Goal: Information Seeking & Learning: Learn about a topic

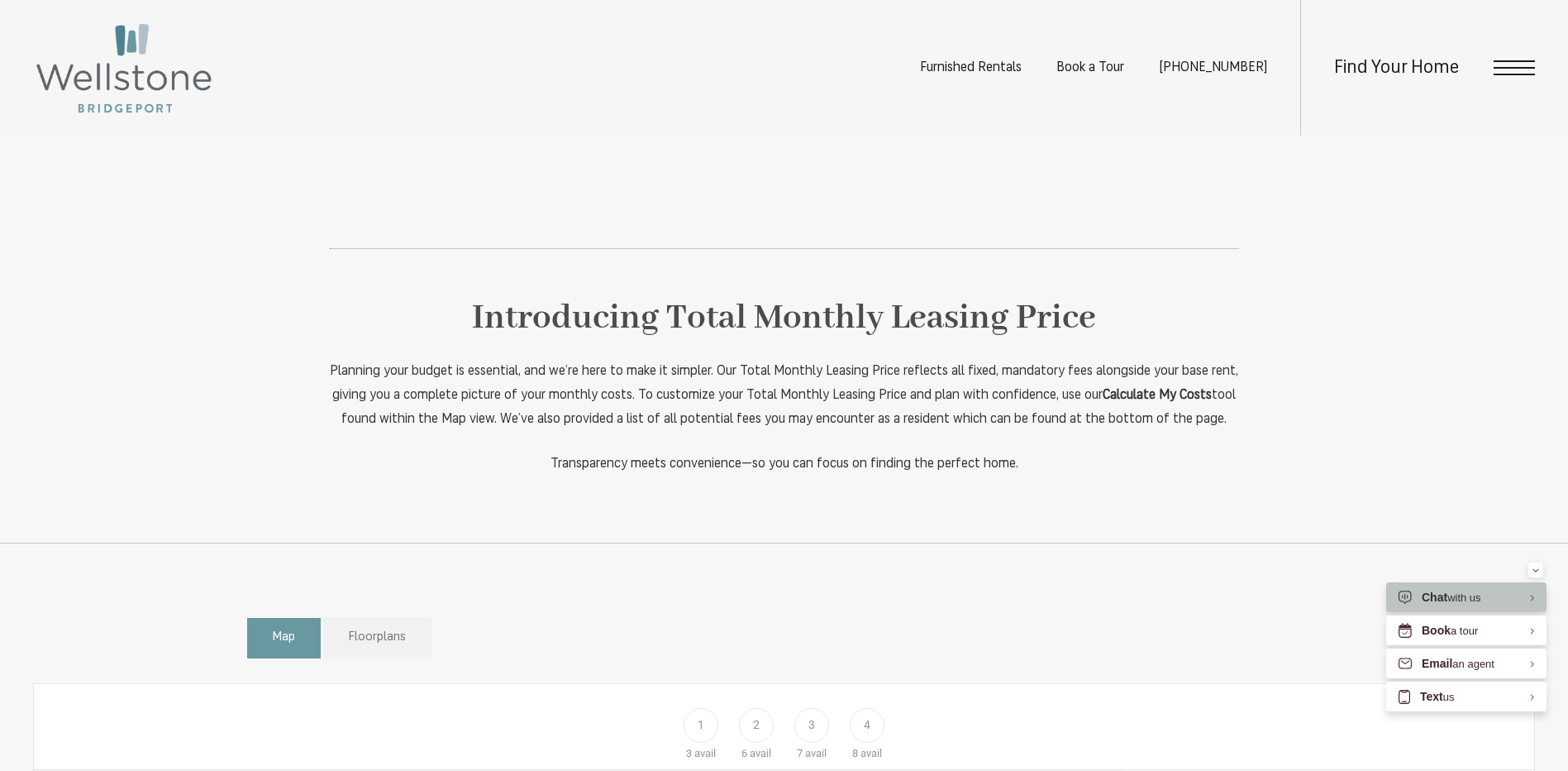
click at [405, 648] on span "Floorplans" at bounding box center [377, 638] width 57 height 19
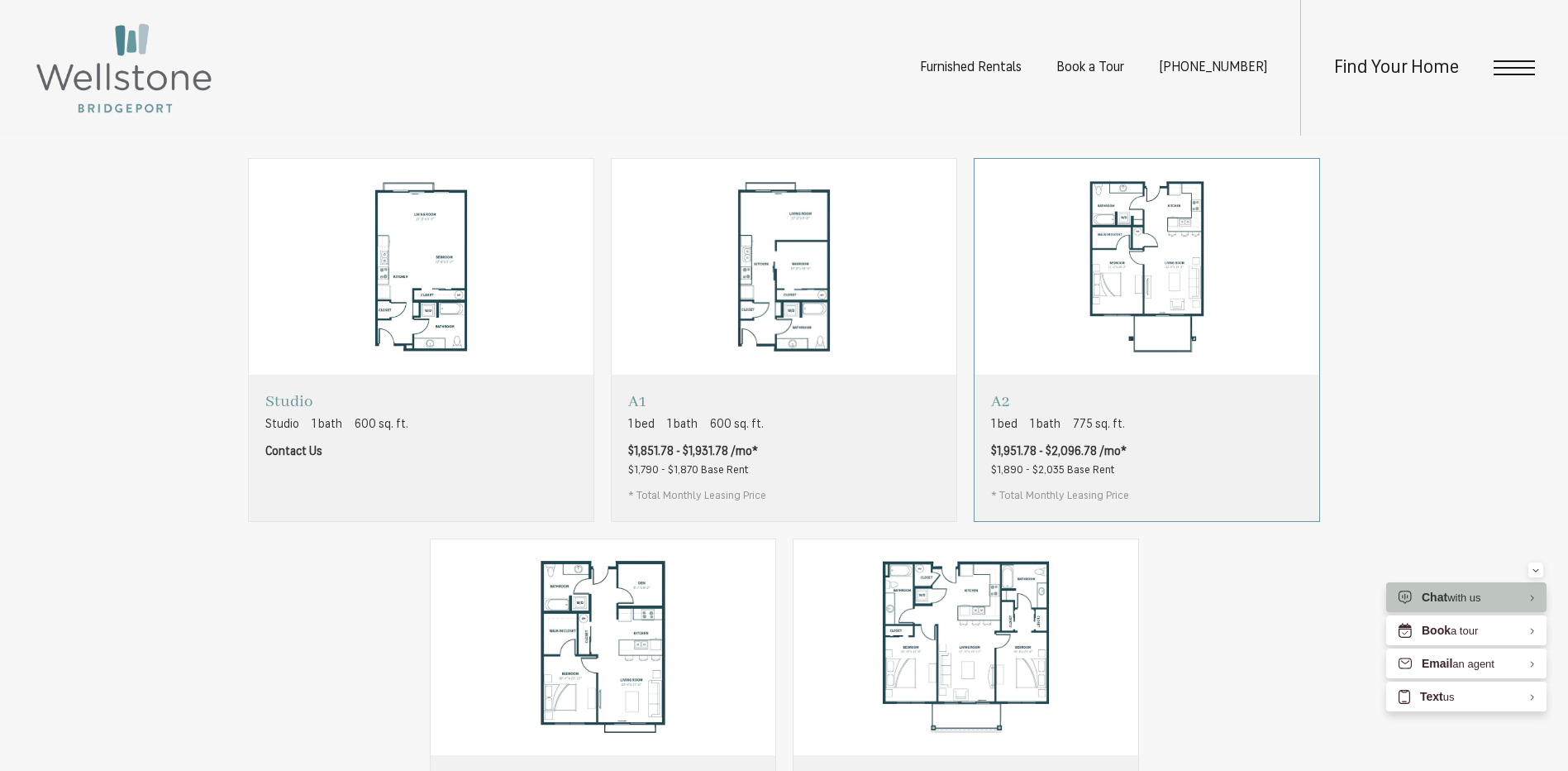
scroll to position [982, 0]
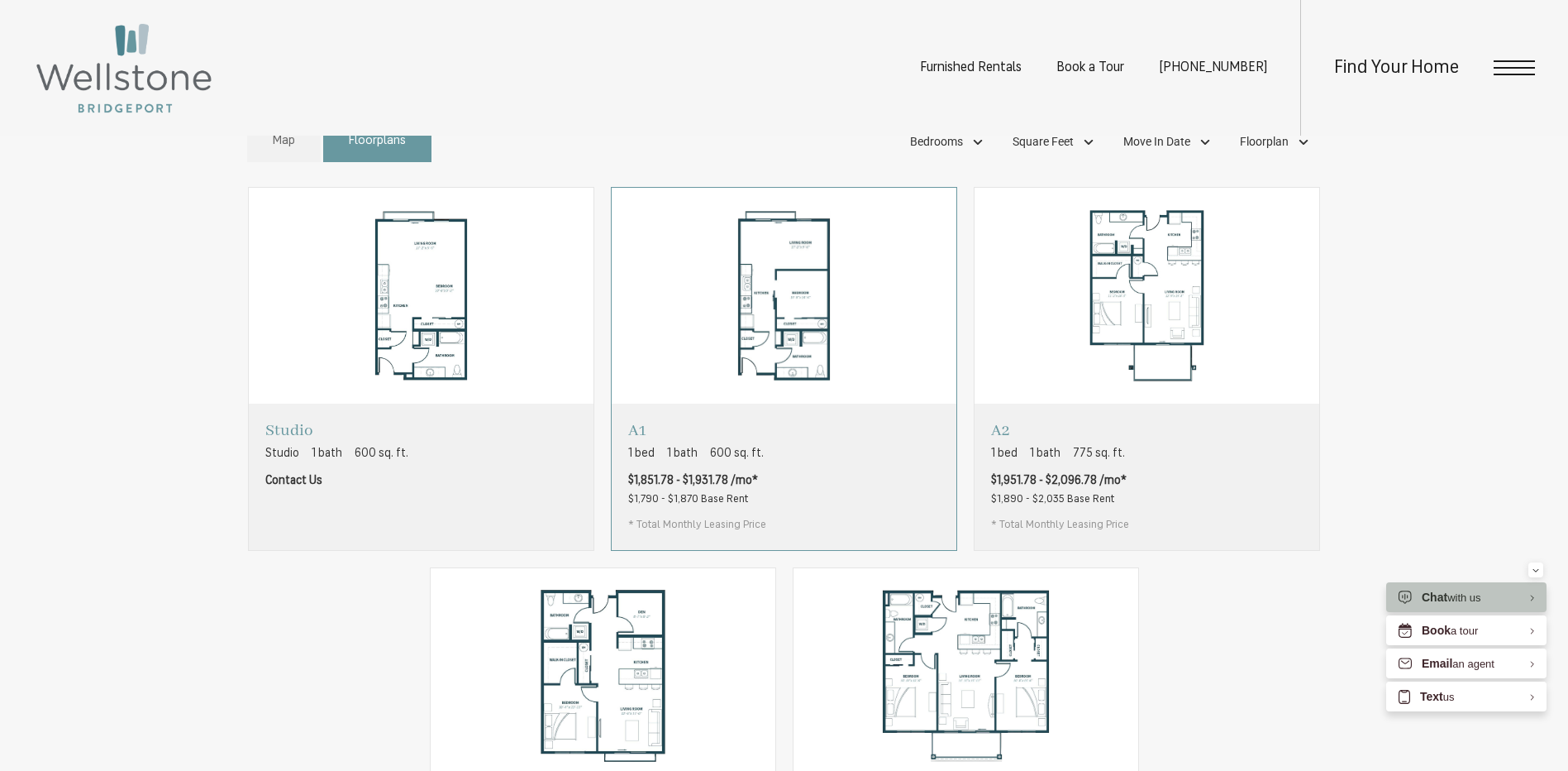
click at [790, 477] on div "A1 1 bed 1 bath 600 sq. ft. $1,851.78 - $1,931.78 /mo* $1,790 - $1,870 Base Ren…" at bounding box center [783, 477] width 344 height 146
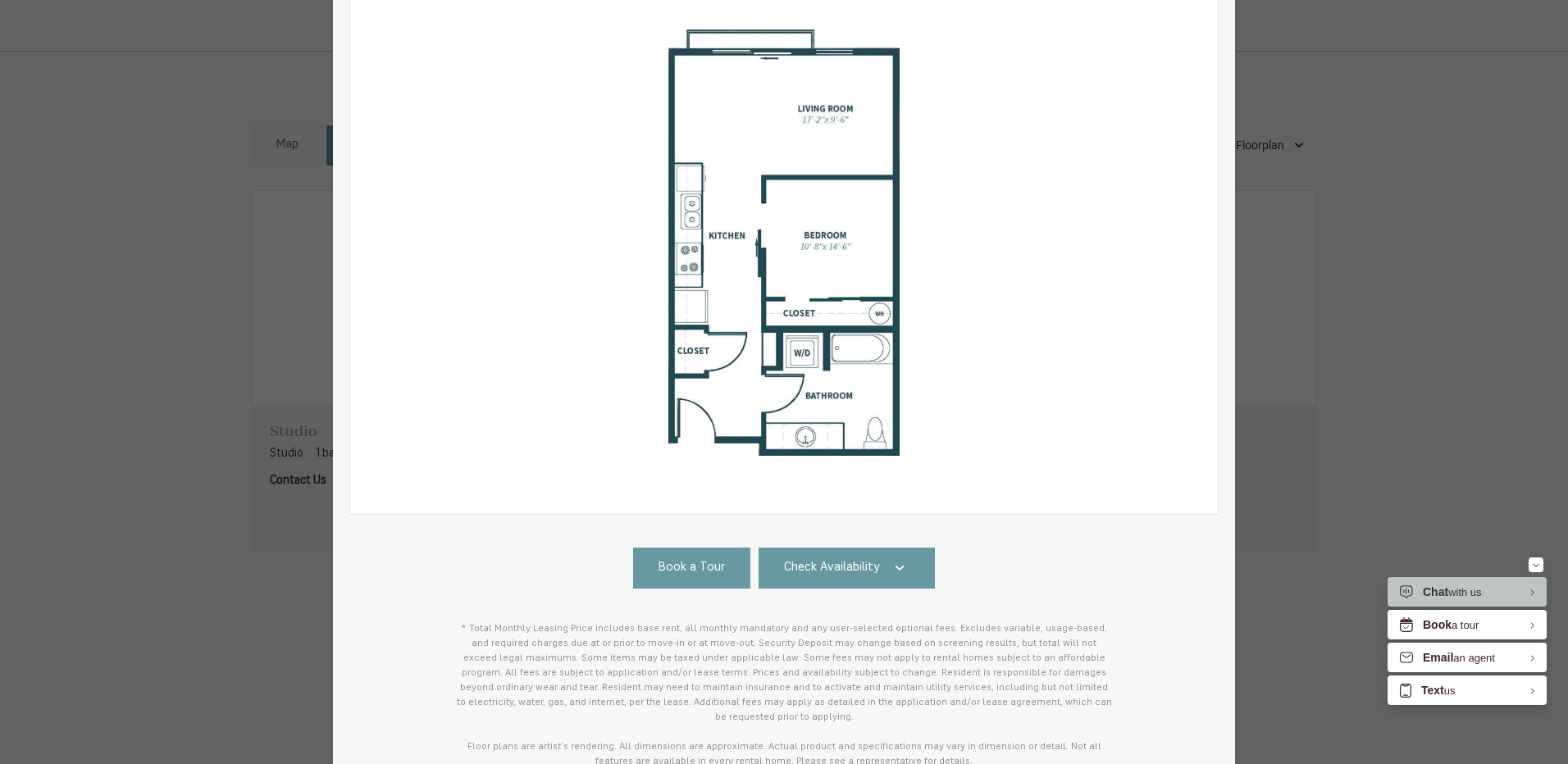
scroll to position [315, 0]
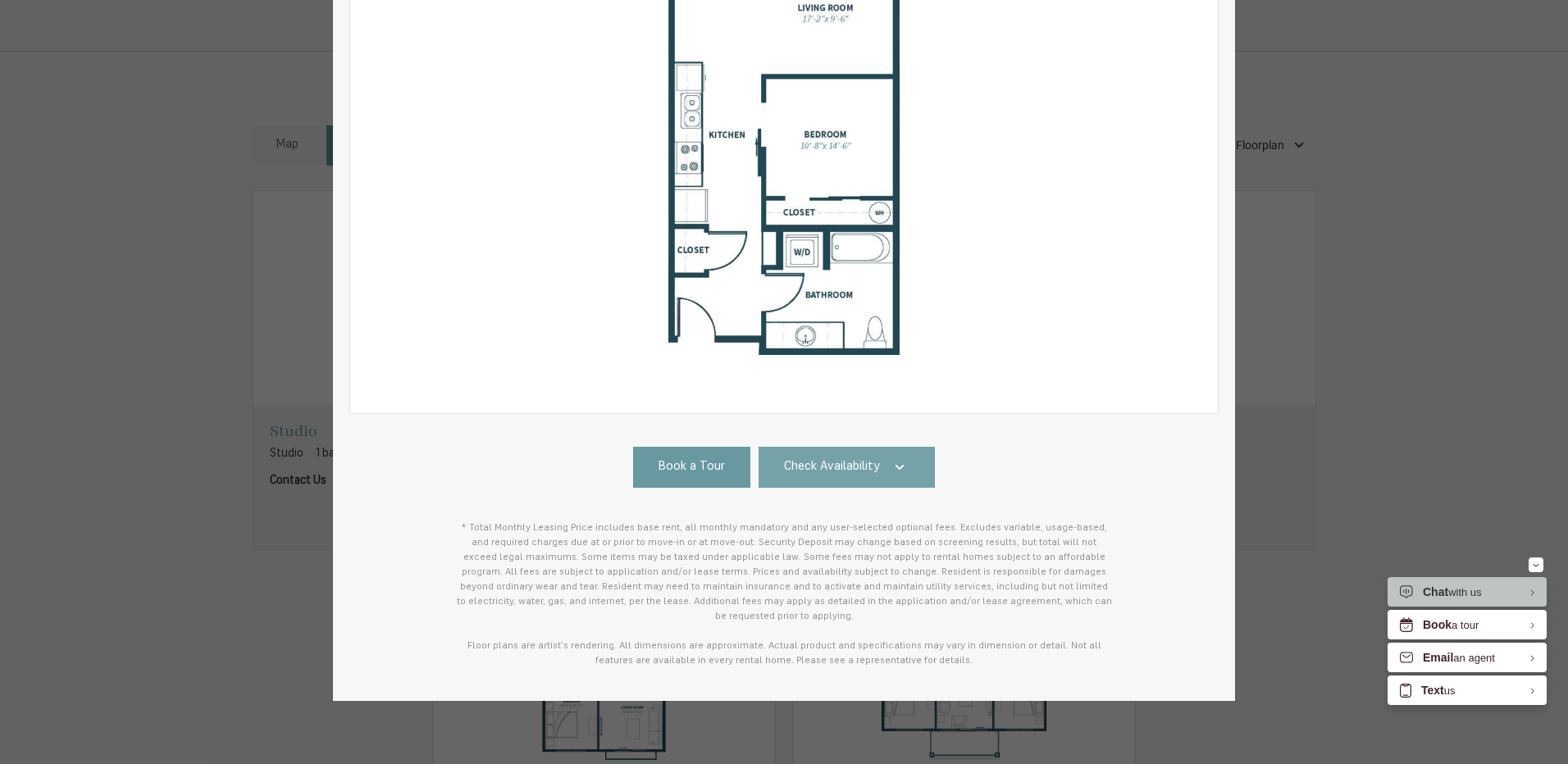
click at [846, 469] on span "Check Availability" at bounding box center [832, 467] width 96 height 19
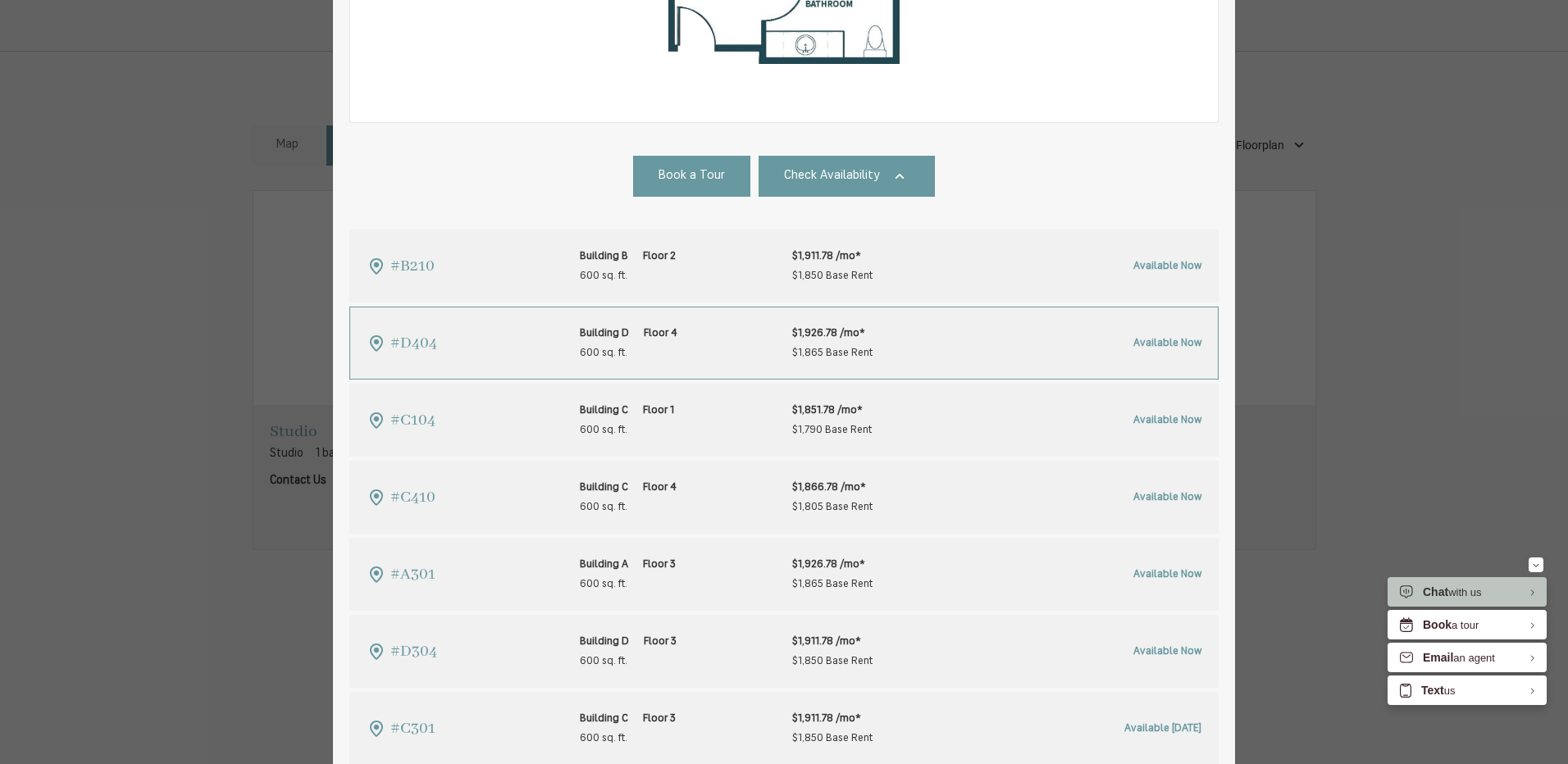
scroll to position [0, 0]
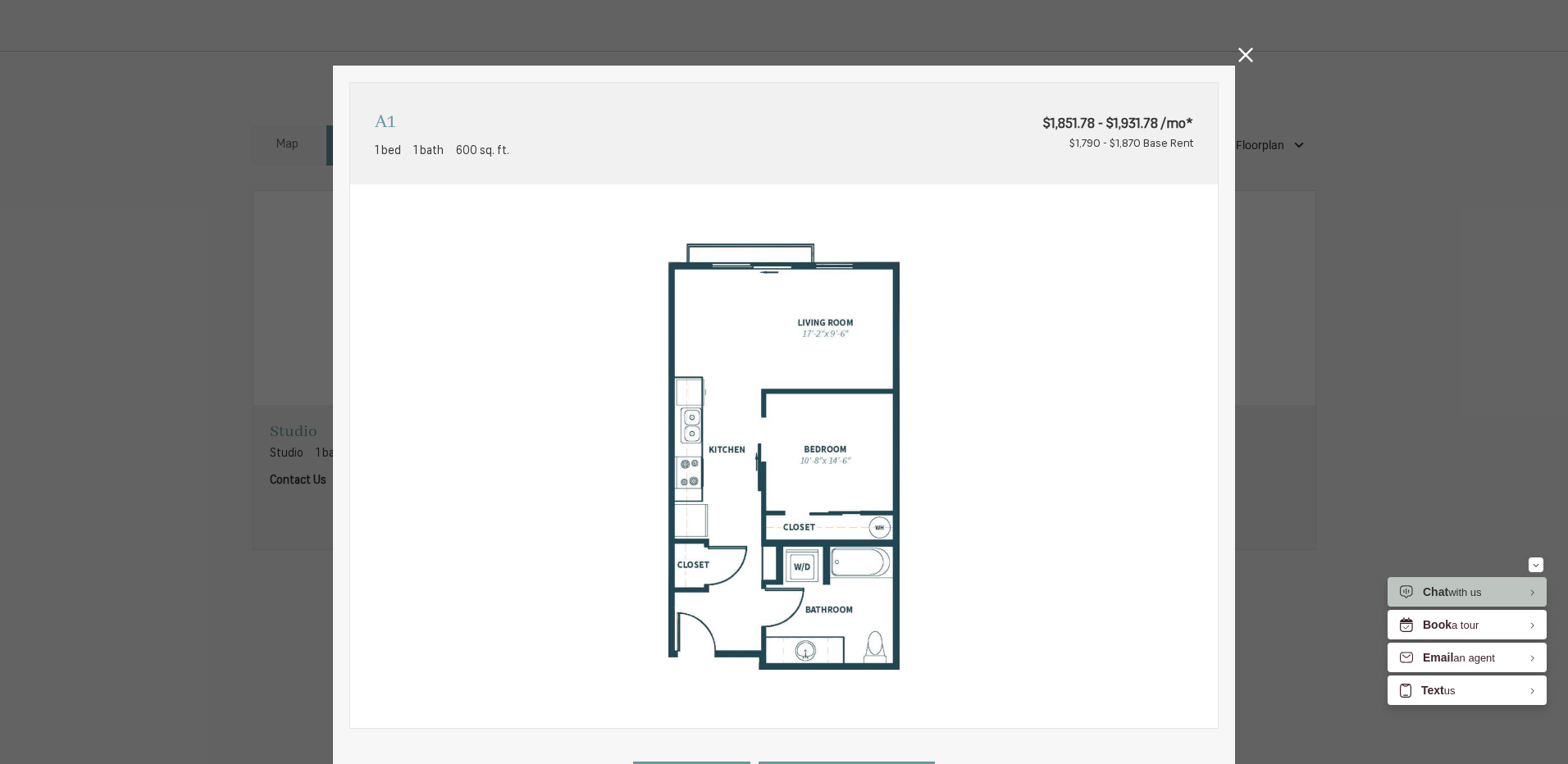
click at [1239, 62] on icon at bounding box center [1245, 54] width 15 height 15
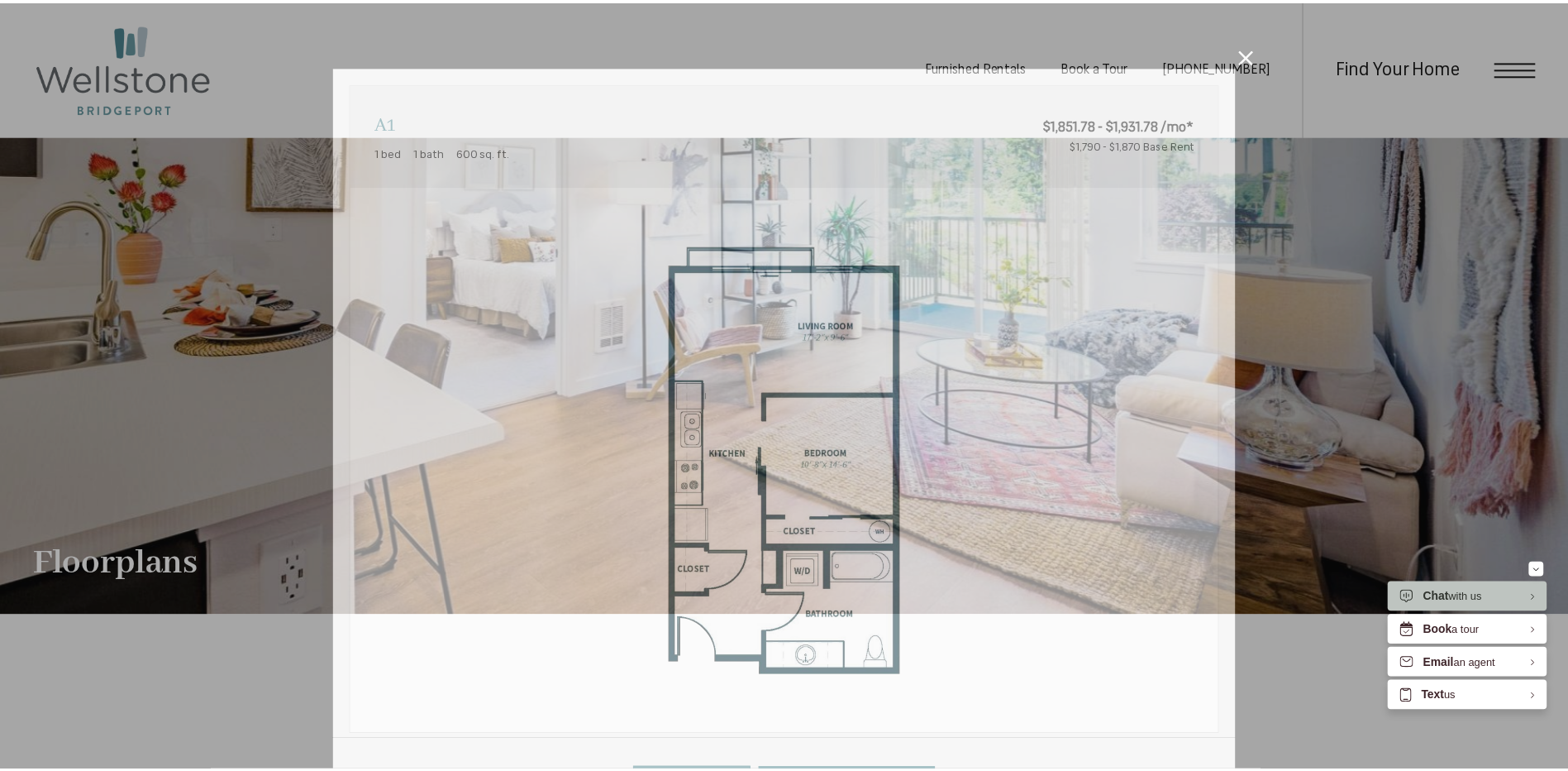
scroll to position [982, 0]
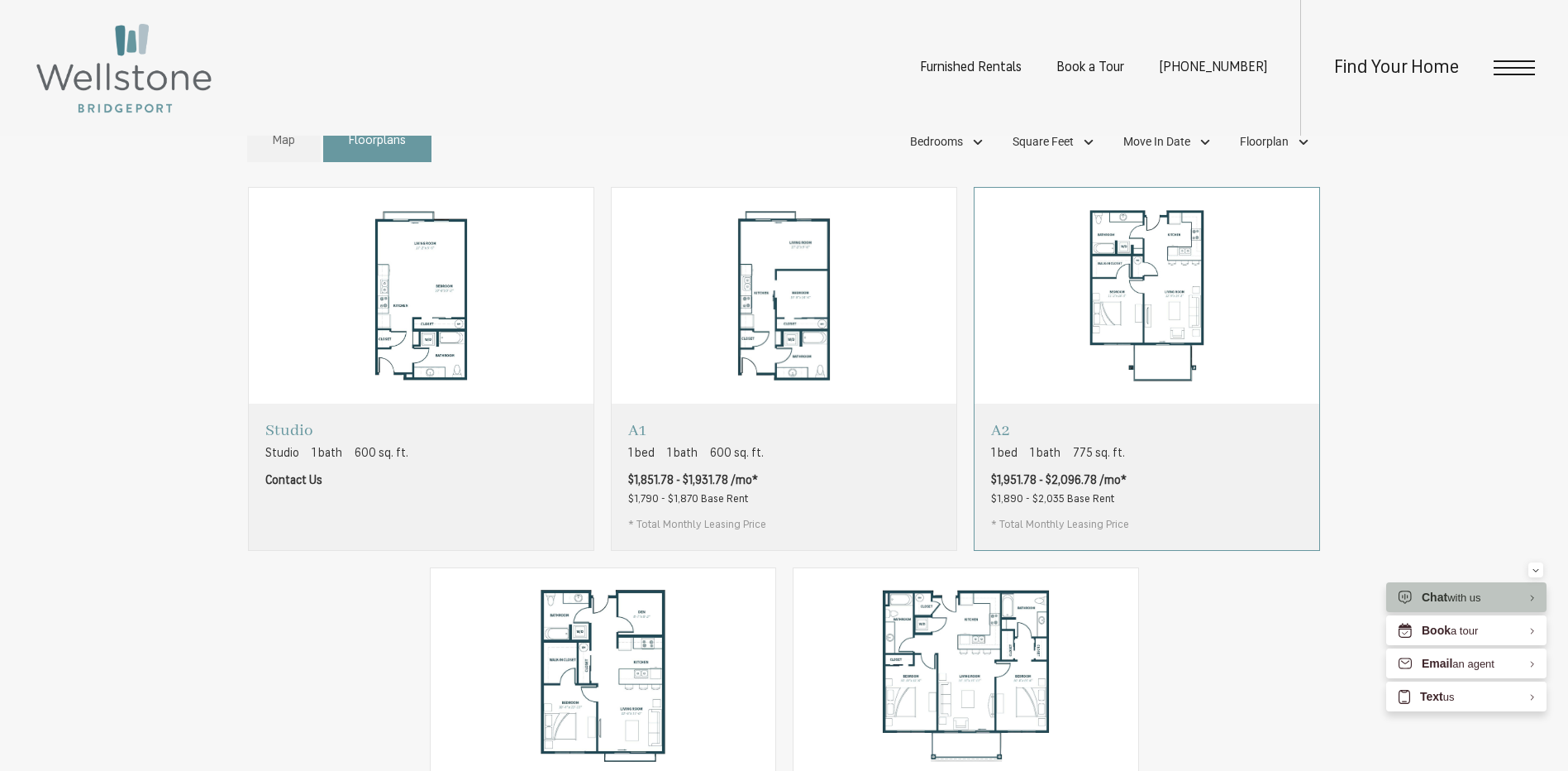
click at [1252, 506] on div "A2 1 bed 1 bath 775 sq. ft. $1,951.78 - $2,096.78 /mo* $1,890 - $2,035 Base Ren…" at bounding box center [1146, 477] width 344 height 146
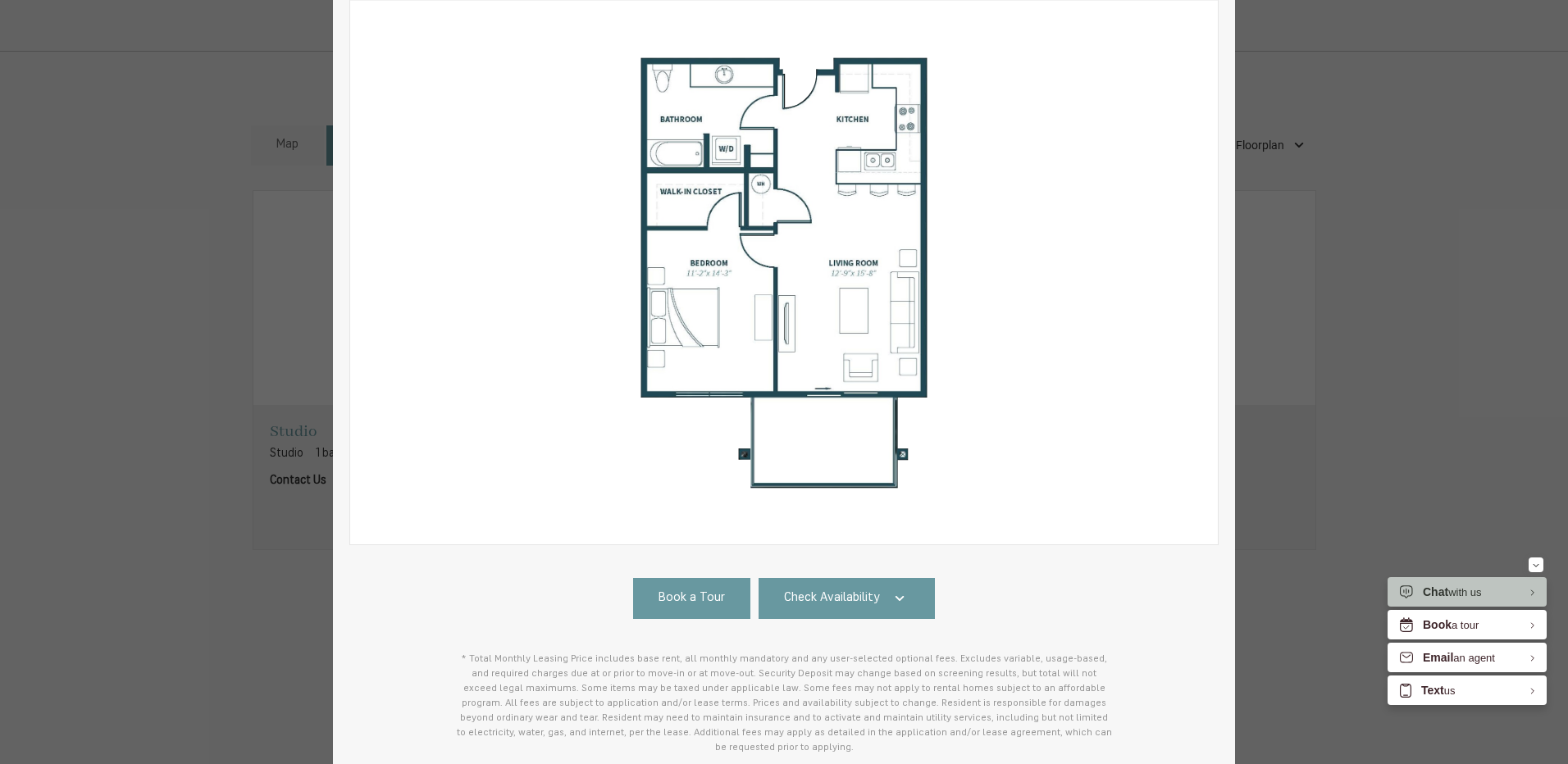
scroll to position [315, 0]
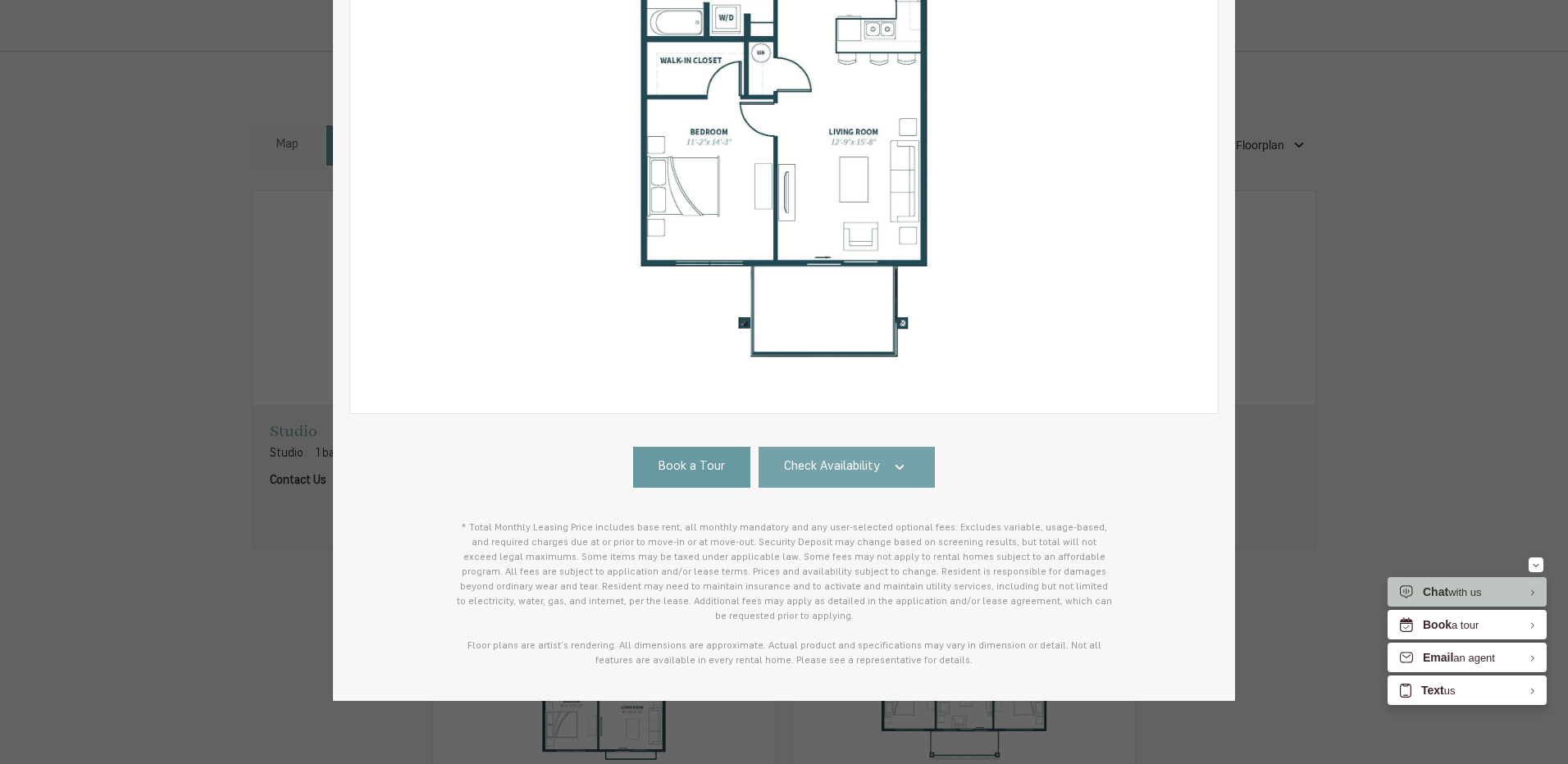
click at [833, 463] on span "Check Availability" at bounding box center [832, 467] width 96 height 19
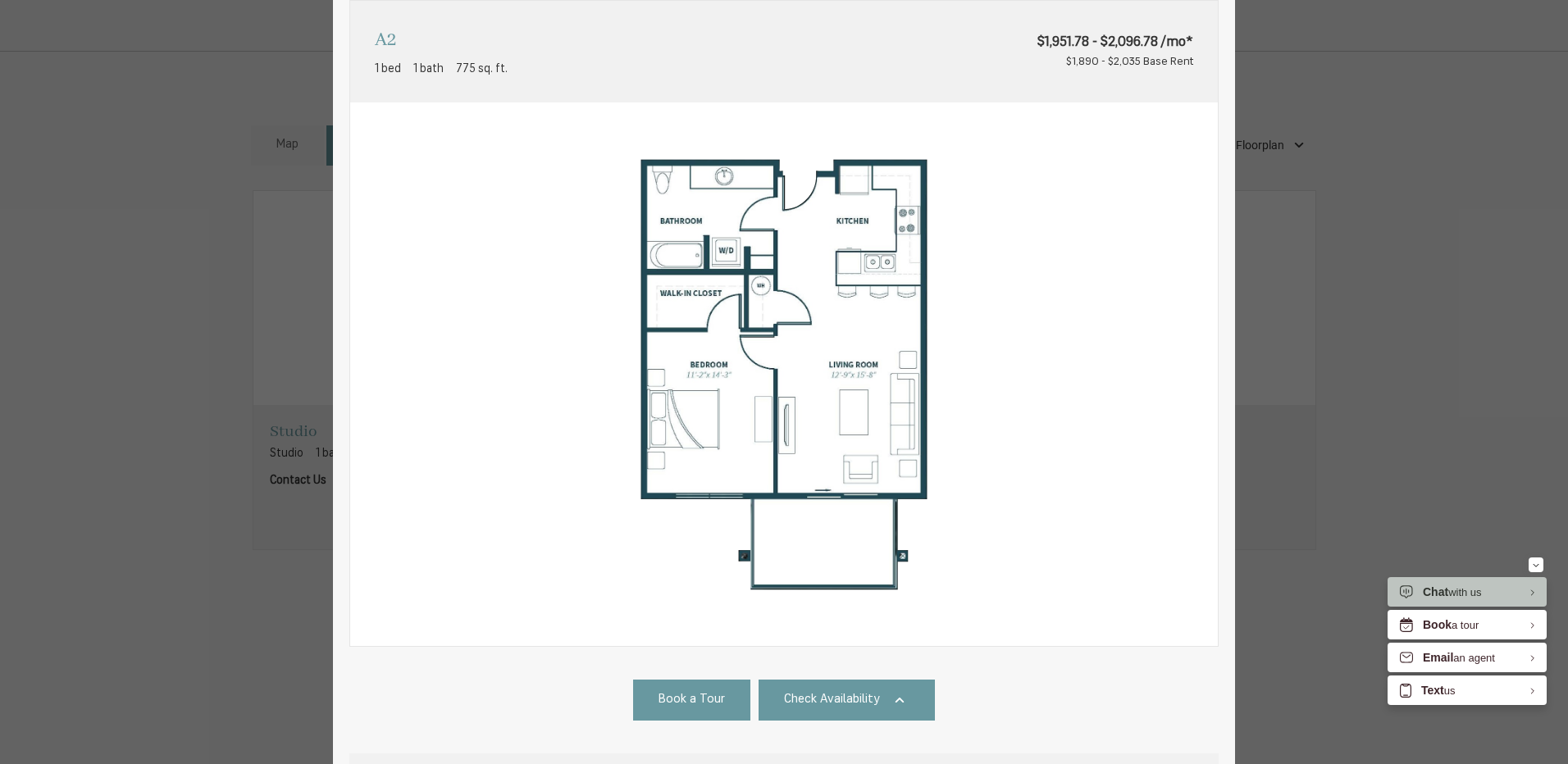
scroll to position [0, 0]
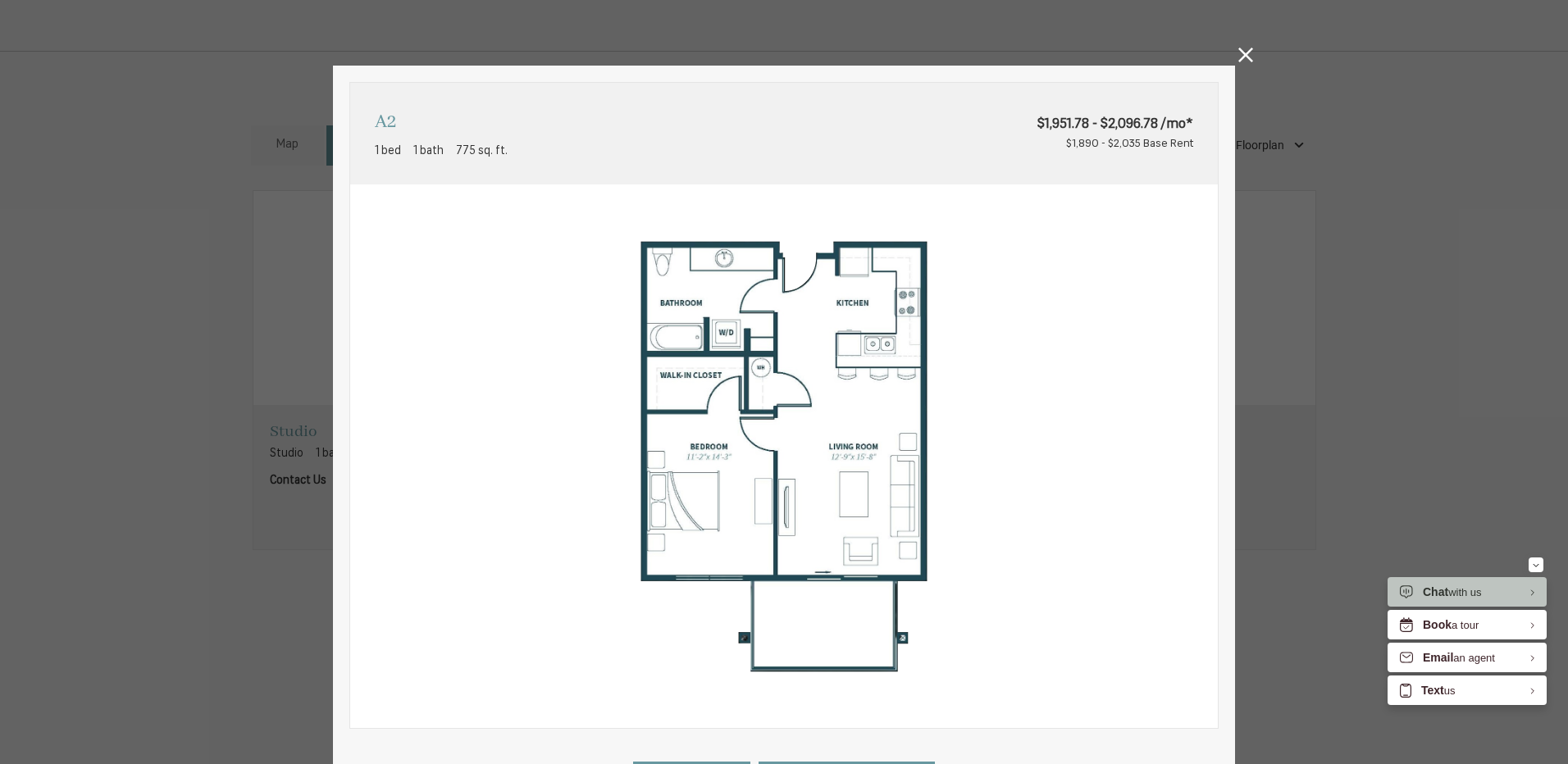
click at [1238, 56] on icon at bounding box center [1245, 54] width 15 height 15
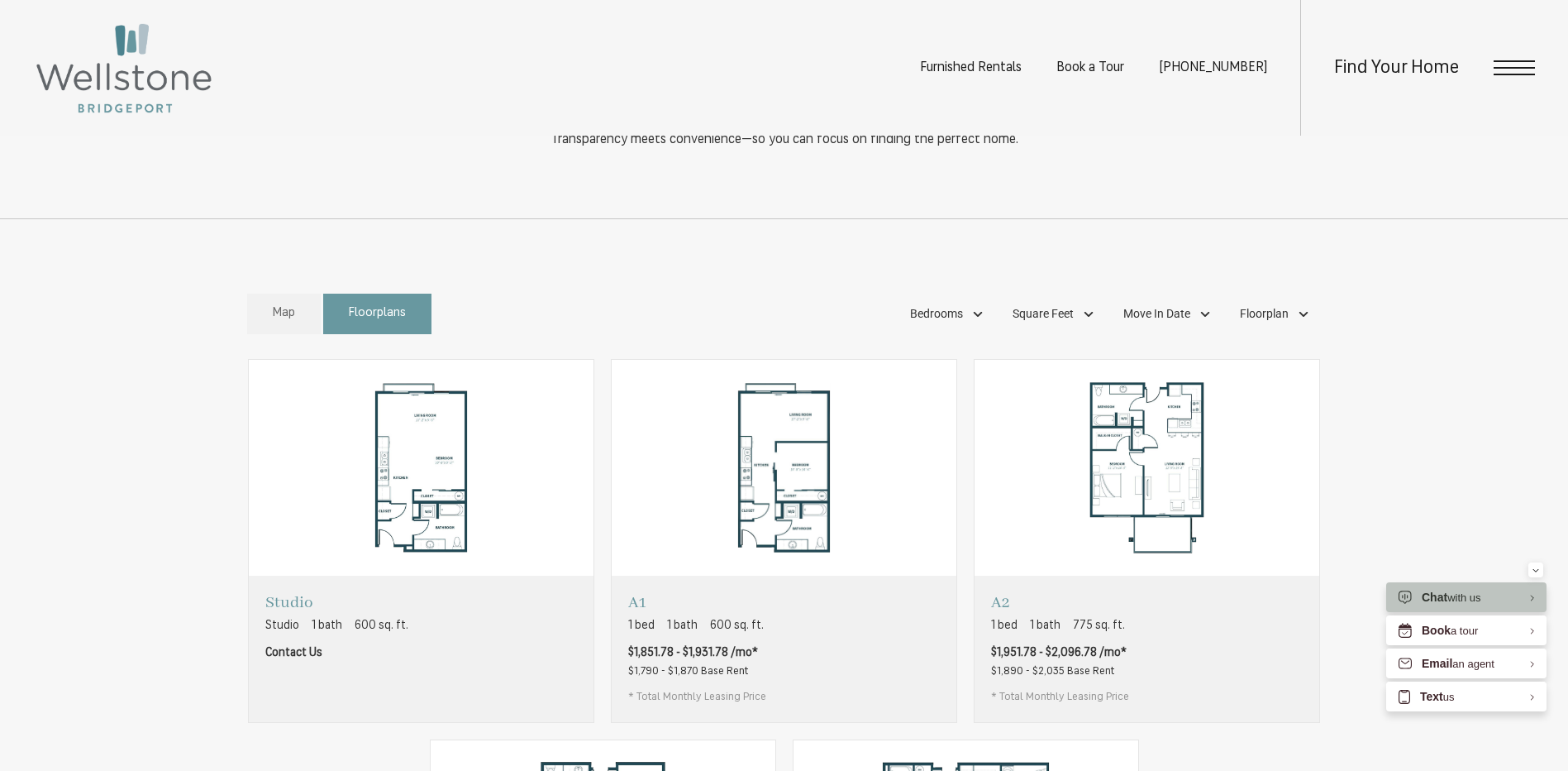
scroll to position [569, 0]
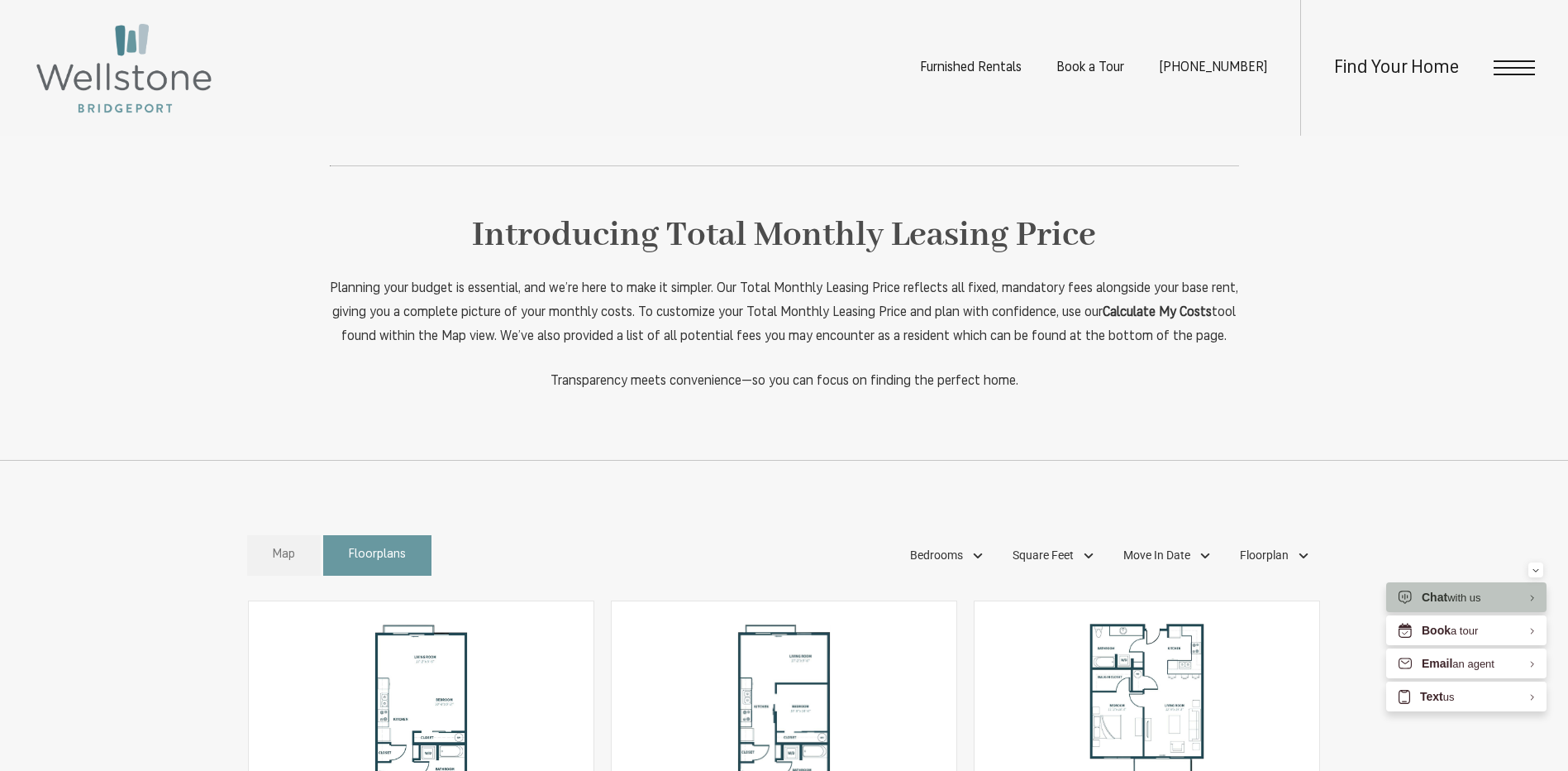
click at [278, 565] on span "Map" at bounding box center [283, 555] width 22 height 19
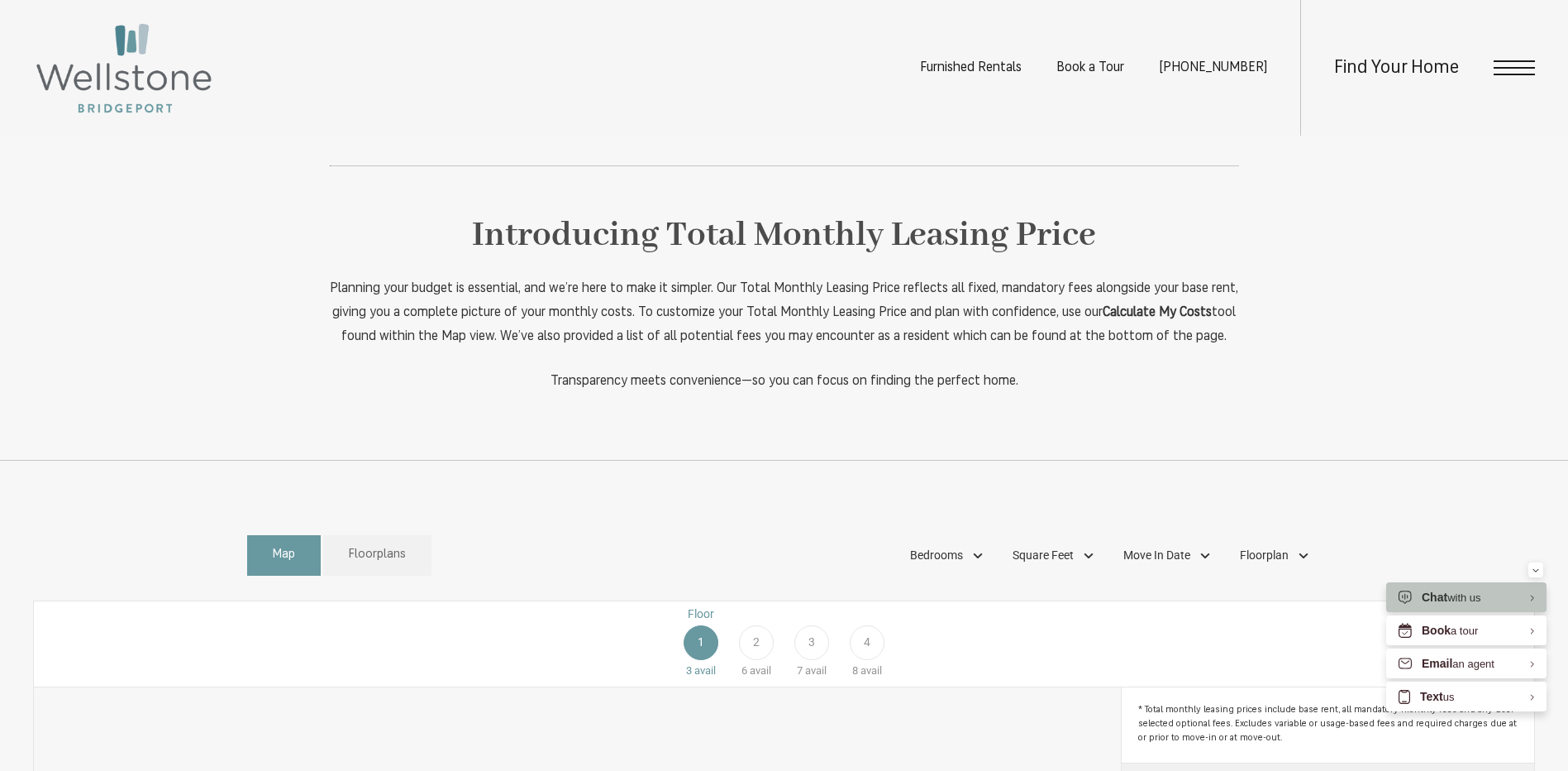
scroll to position [900, 0]
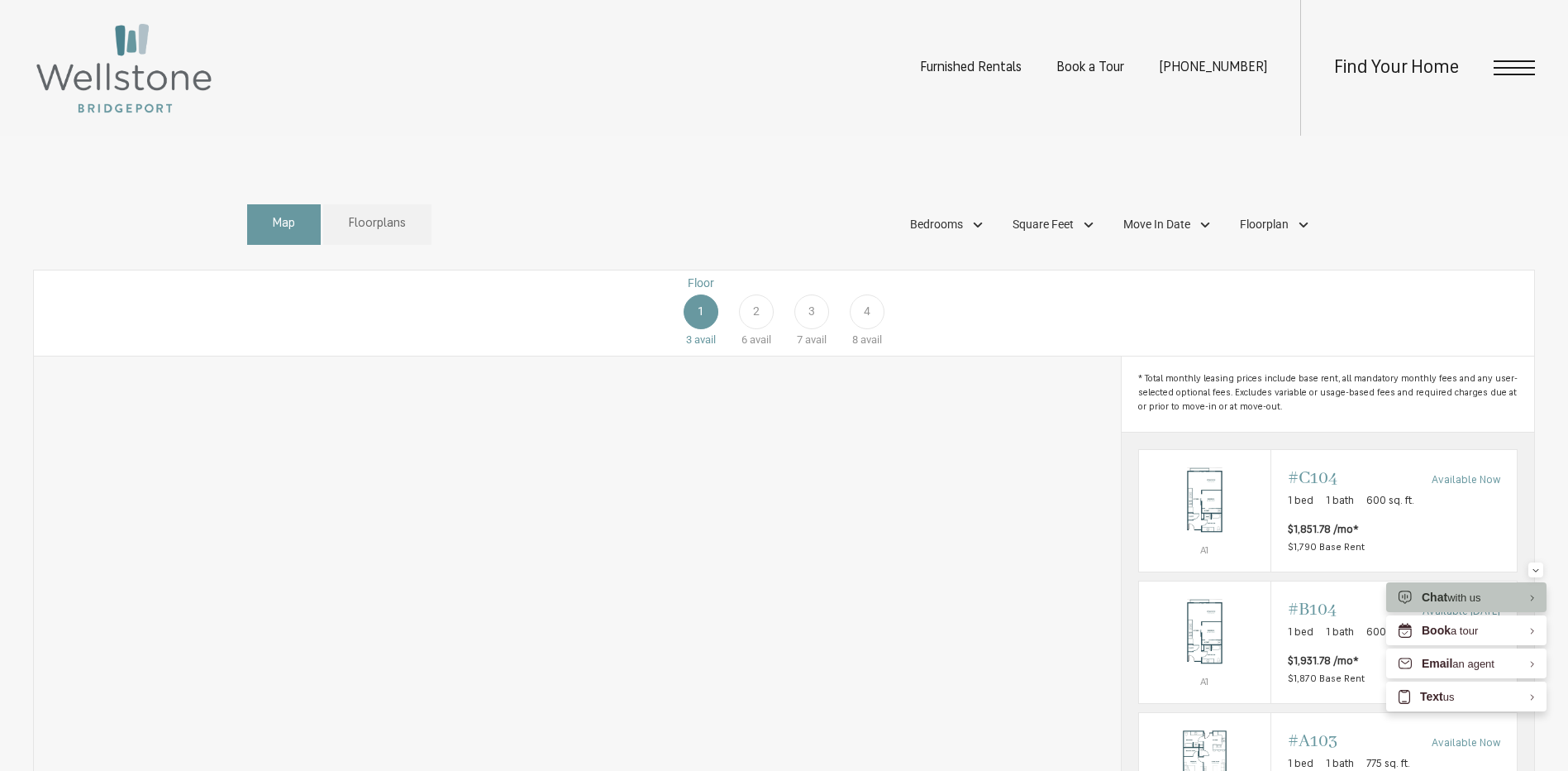
click at [864, 320] on span "4" at bounding box center [867, 311] width 6 height 17
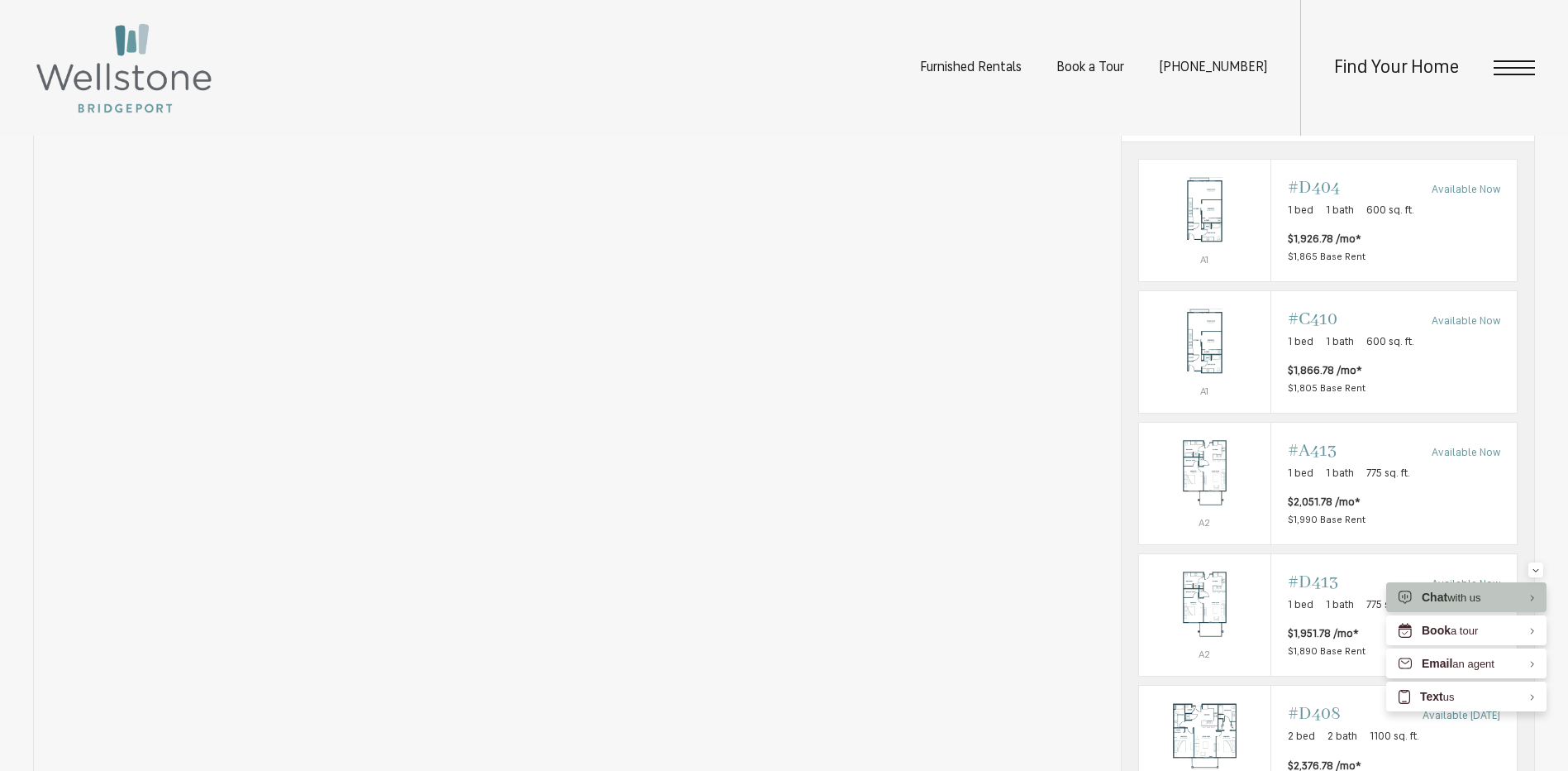
scroll to position [982, 0]
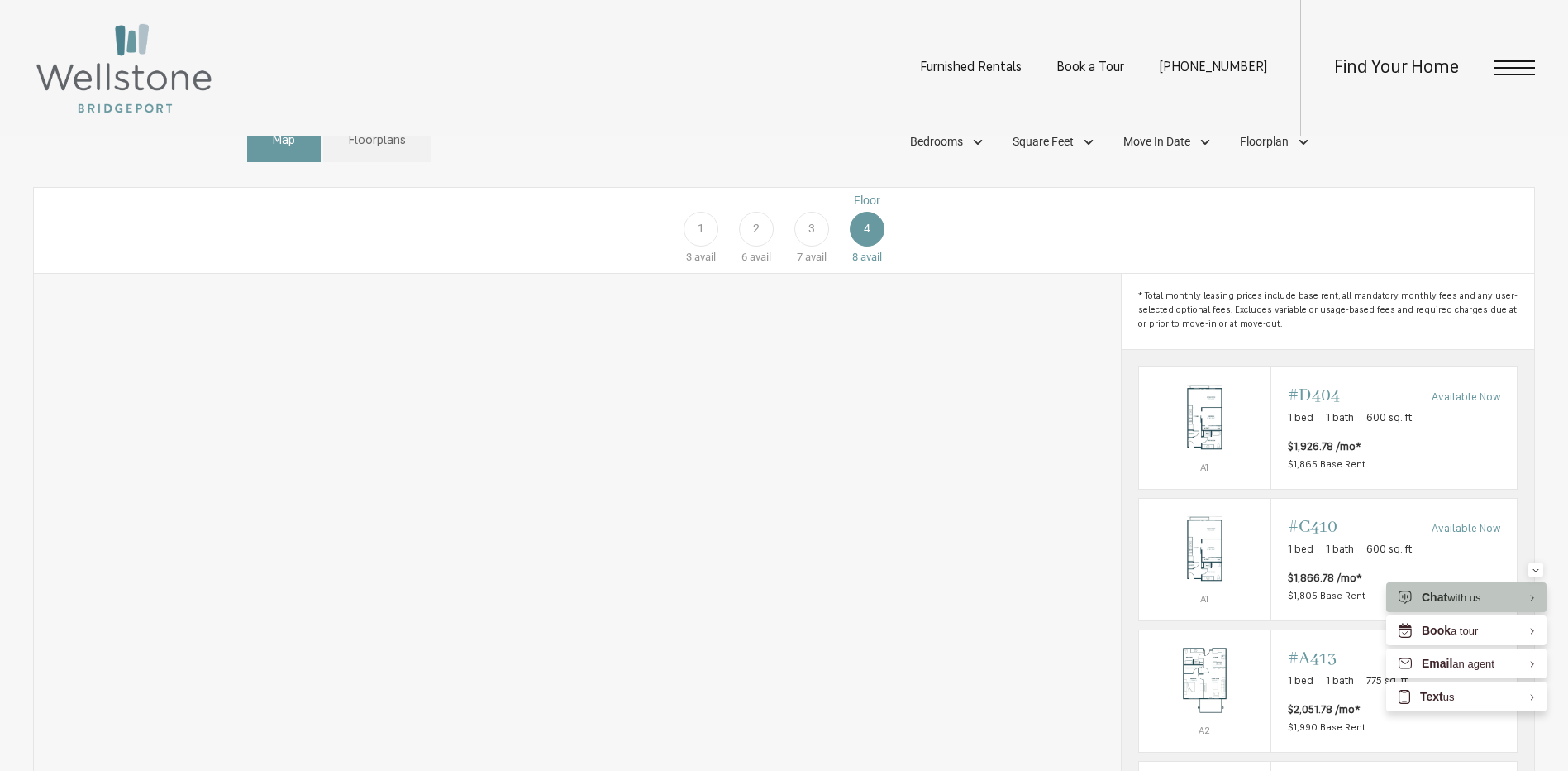
click at [863, 262] on div "Floor 1 3 avail Floor 2 6 avail Floor 3 7 avail Floor 4 8 avail" at bounding box center [1422, 229] width 1501 height 74
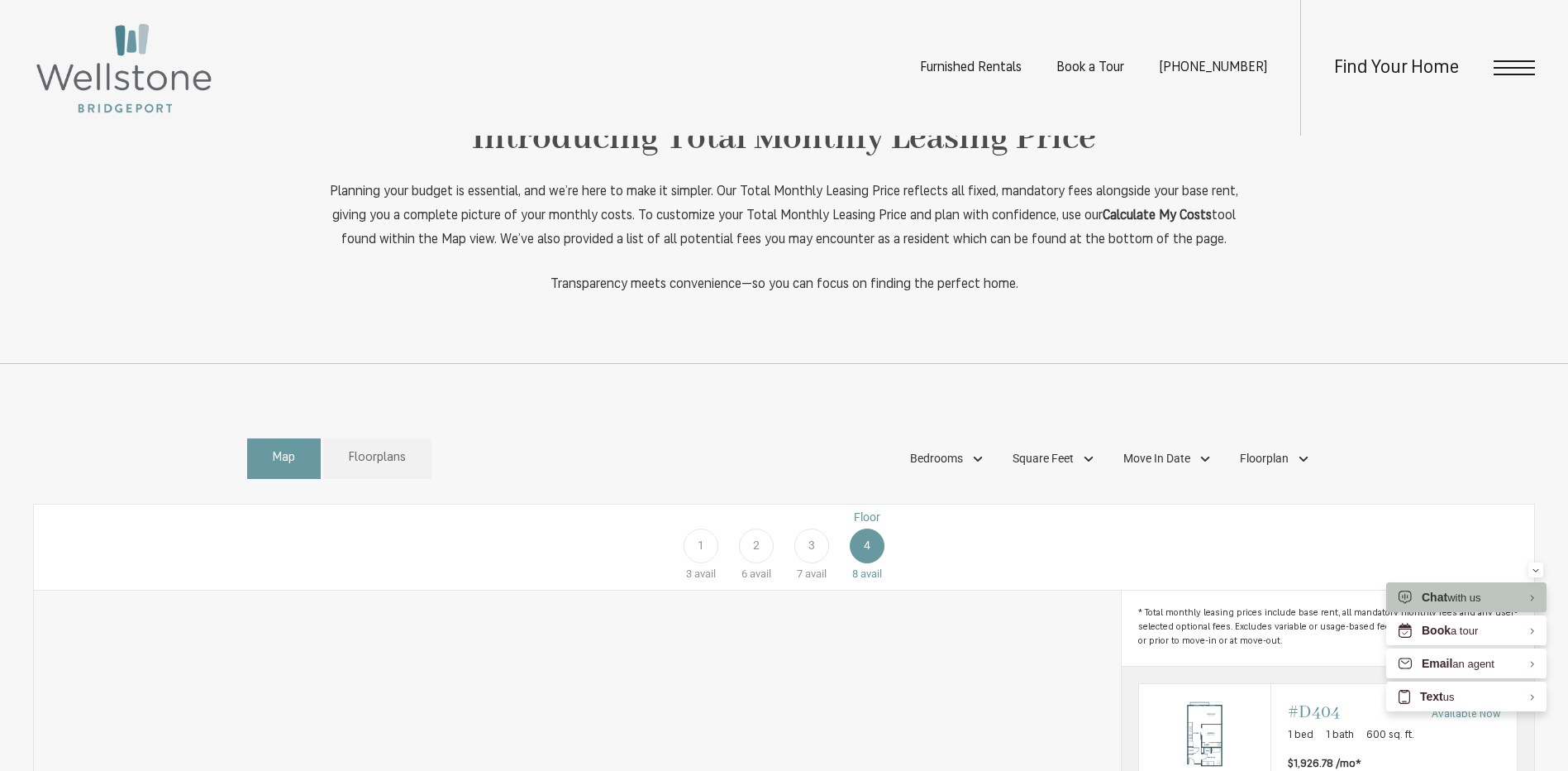
scroll to position [652, 0]
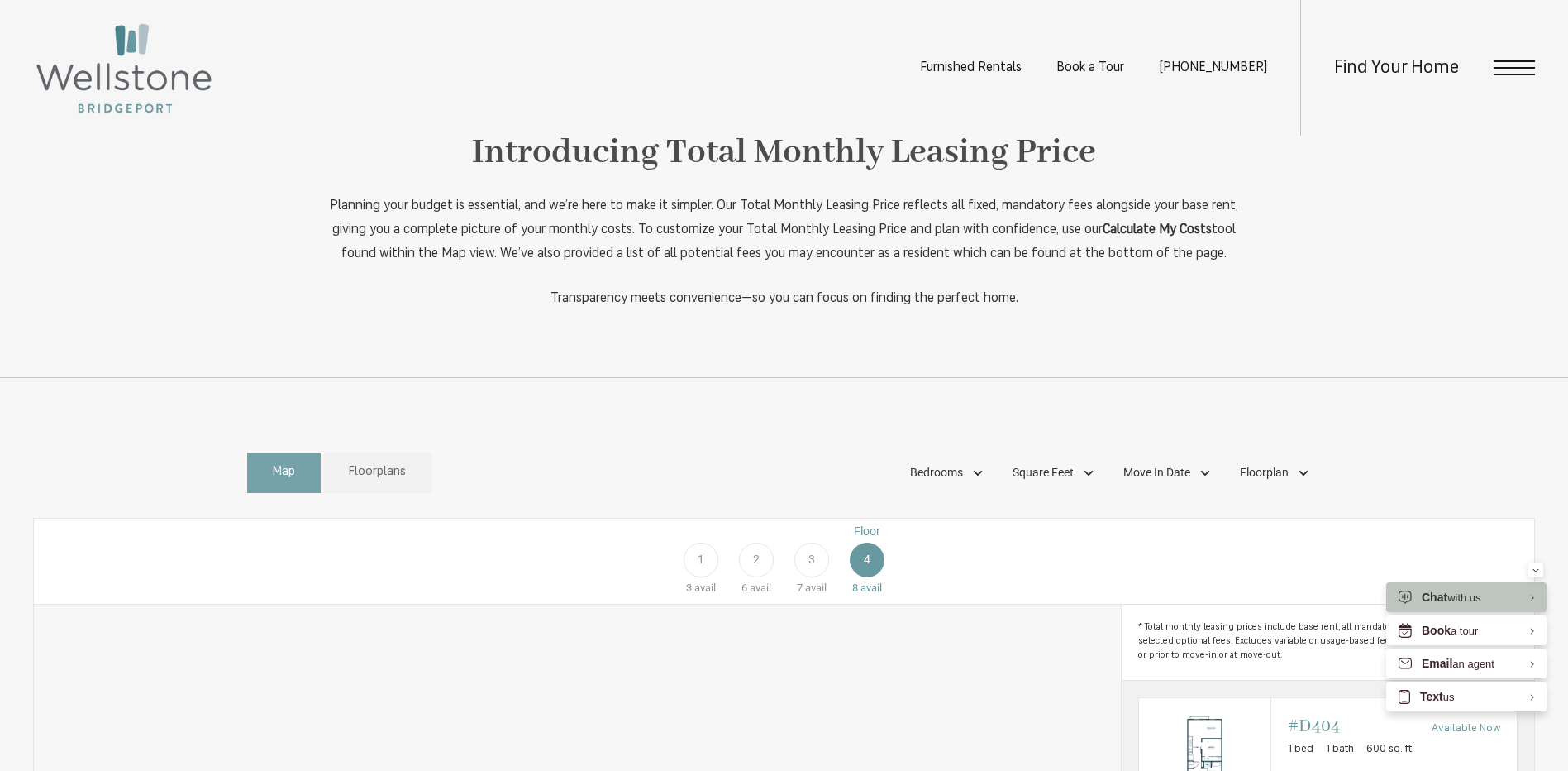
click at [288, 493] on link "Map" at bounding box center [284, 472] width 74 height 40
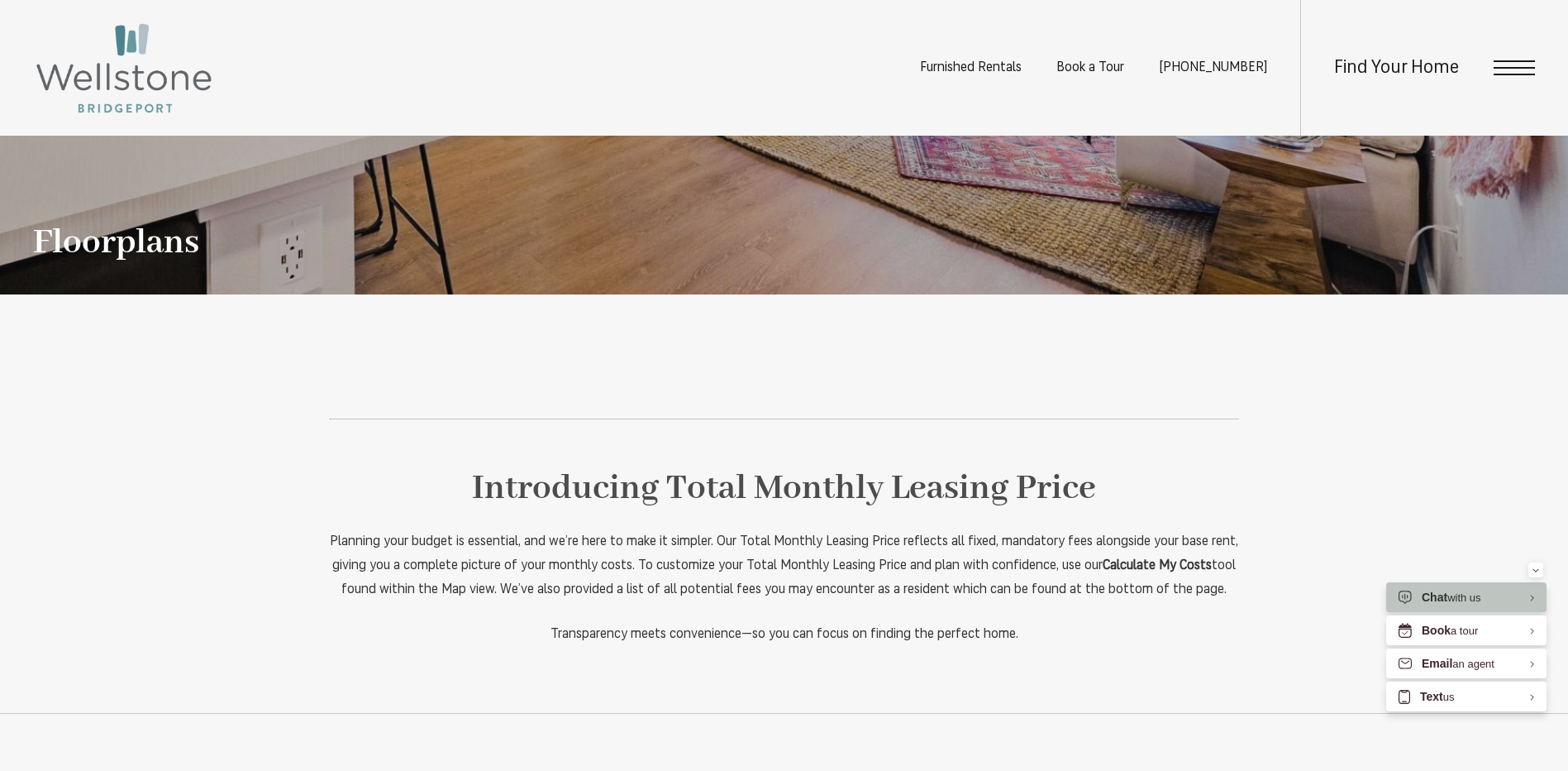
scroll to position [569, 0]
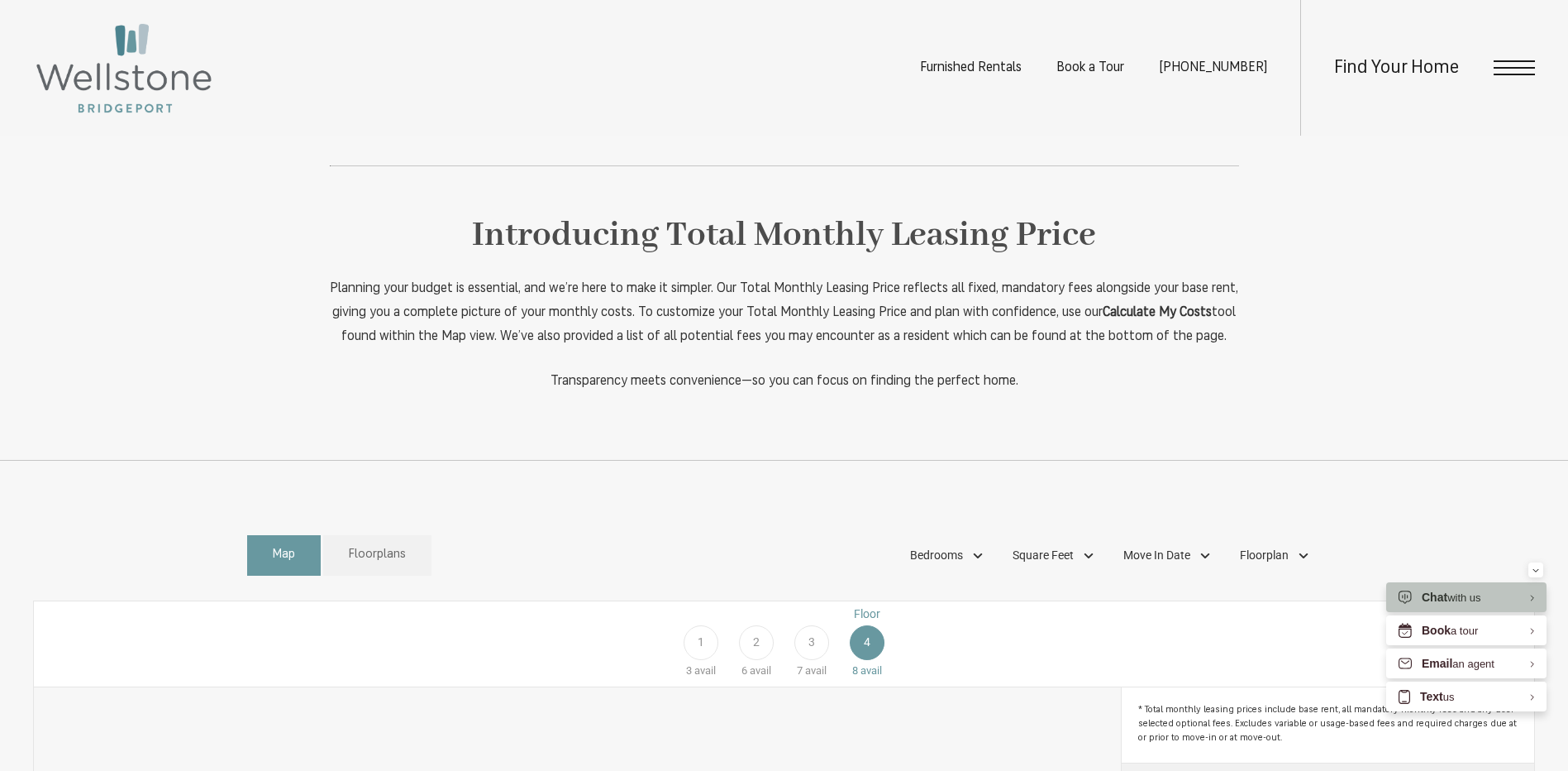
click at [404, 565] on span "Floorplans" at bounding box center [377, 555] width 57 height 19
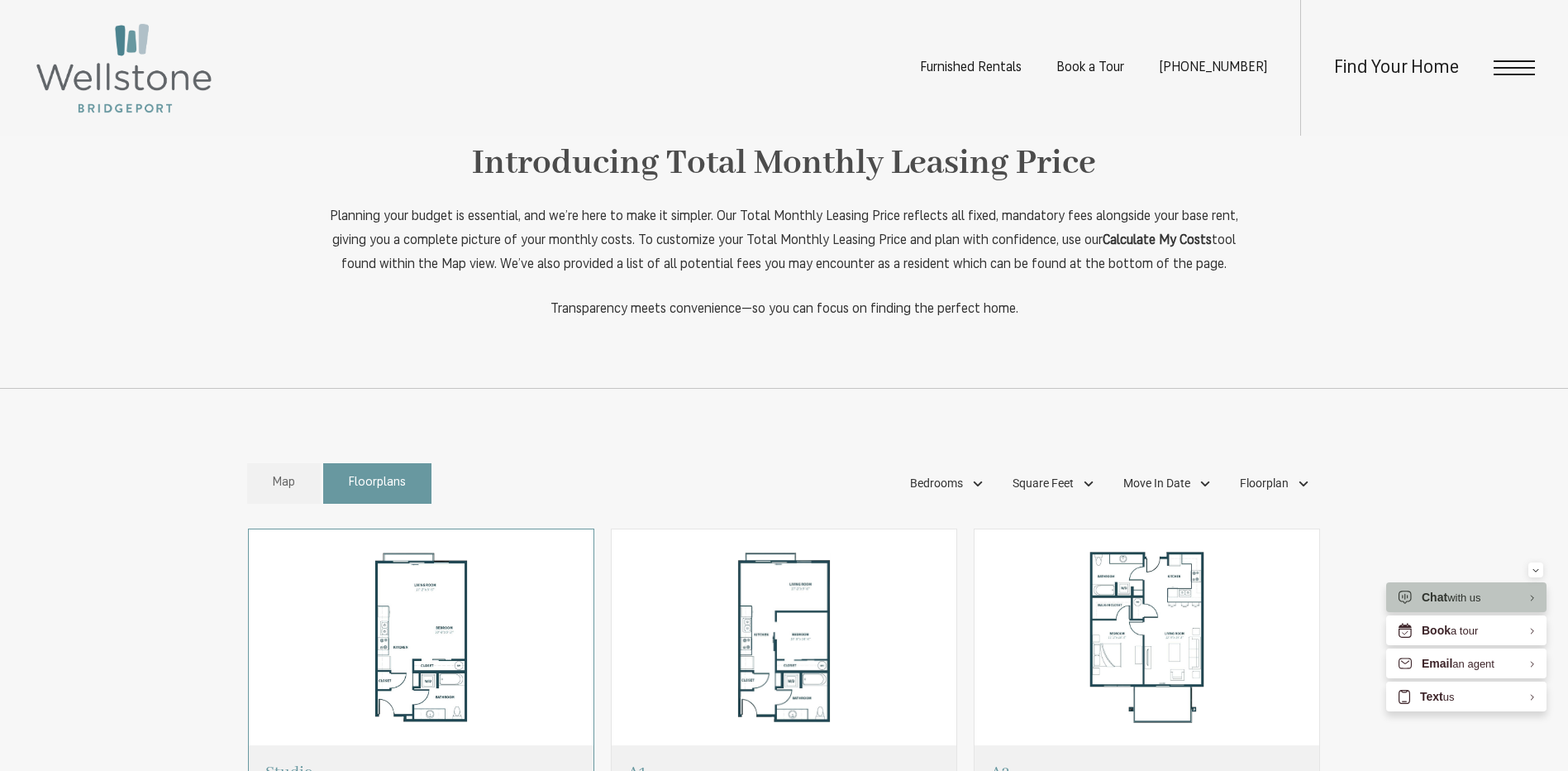
scroll to position [734, 0]
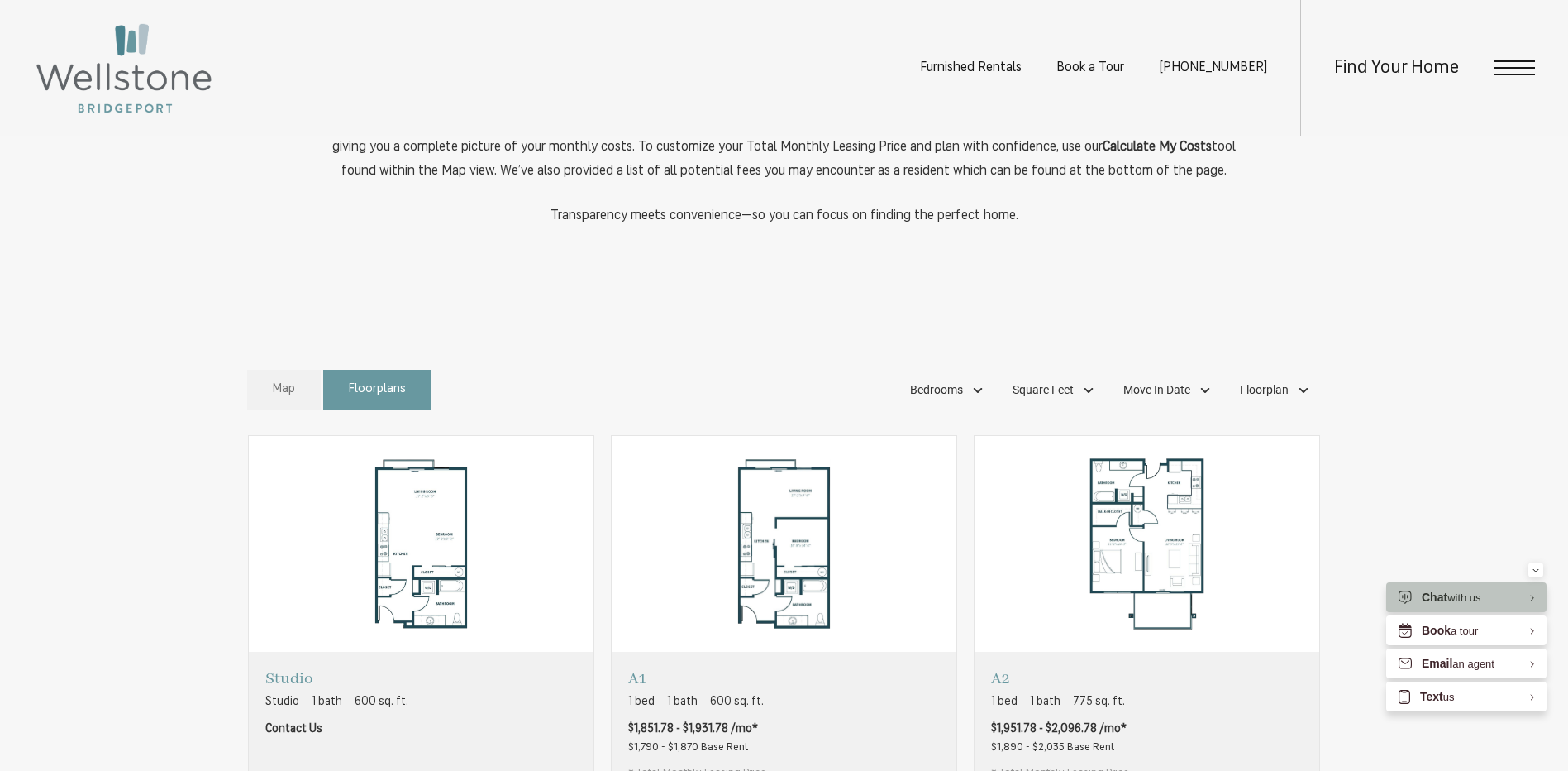
click at [284, 410] on link "Map" at bounding box center [284, 390] width 74 height 40
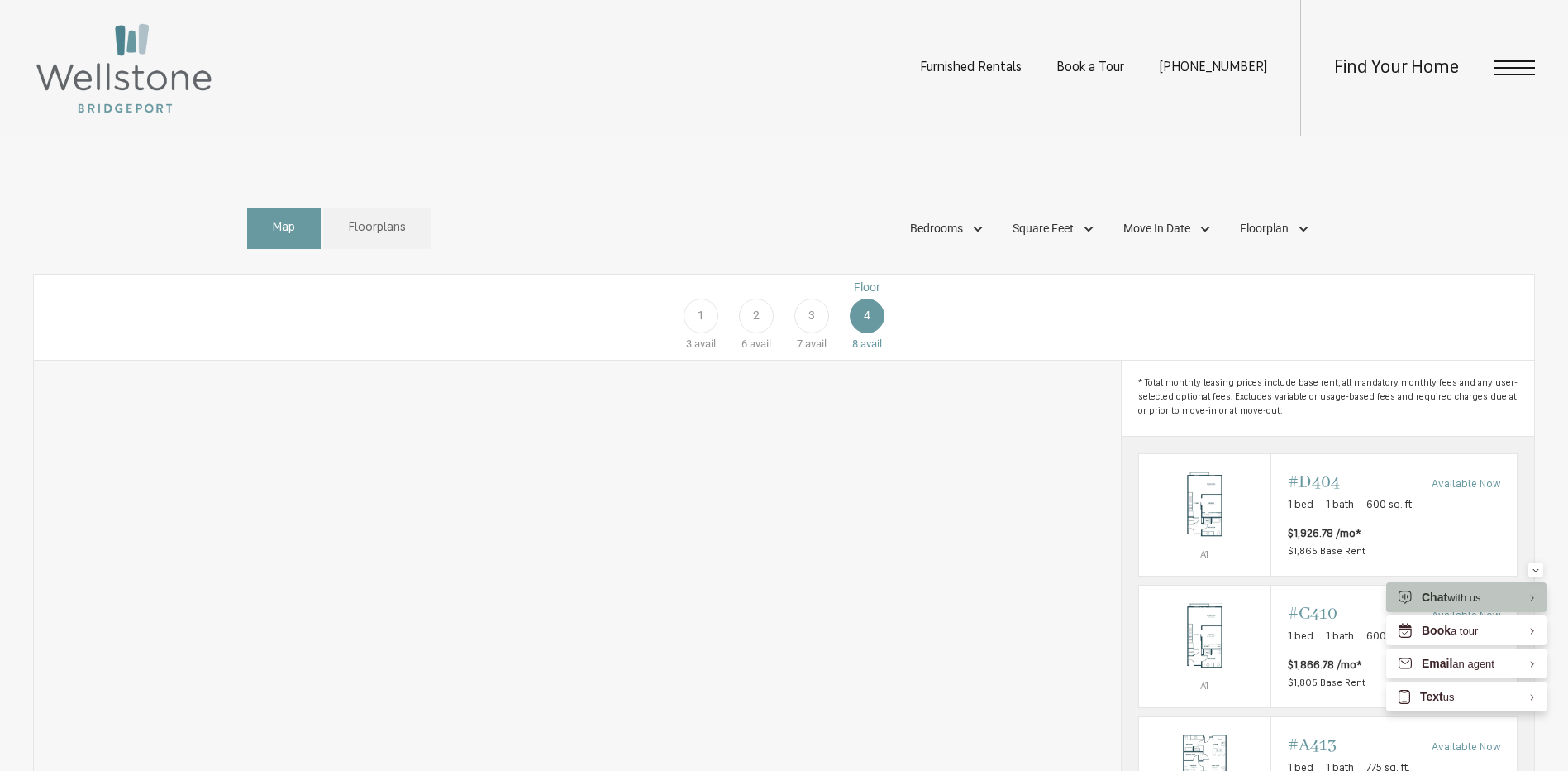
scroll to position [900, 0]
click at [855, 340] on div "Floor 1 3 avail Floor 2 6 avail Floor 3 7 avail Floor 4 8 avail" at bounding box center [1422, 311] width 1501 height 74
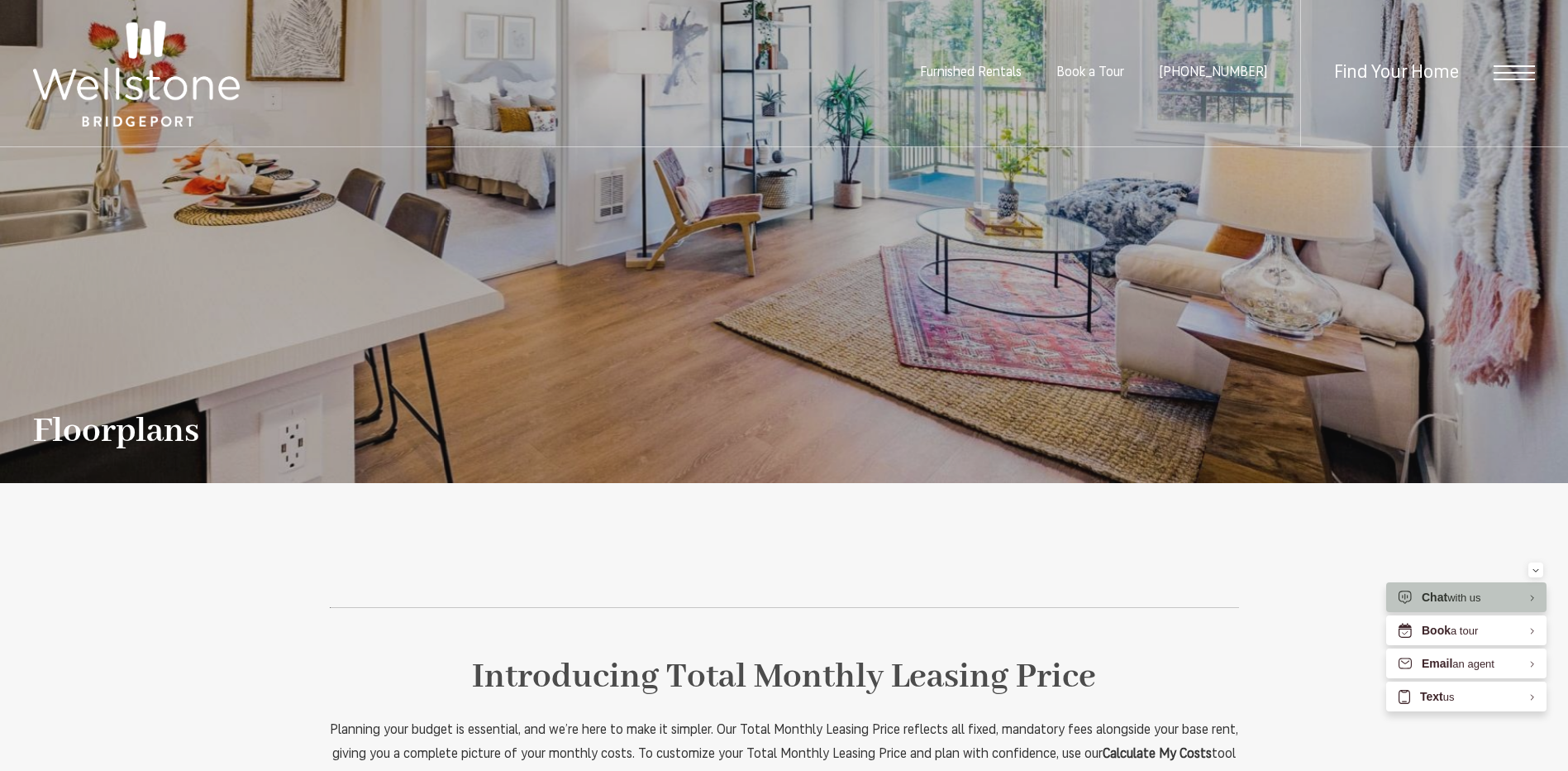
scroll to position [0, 0]
